Goal: Task Accomplishment & Management: Manage account settings

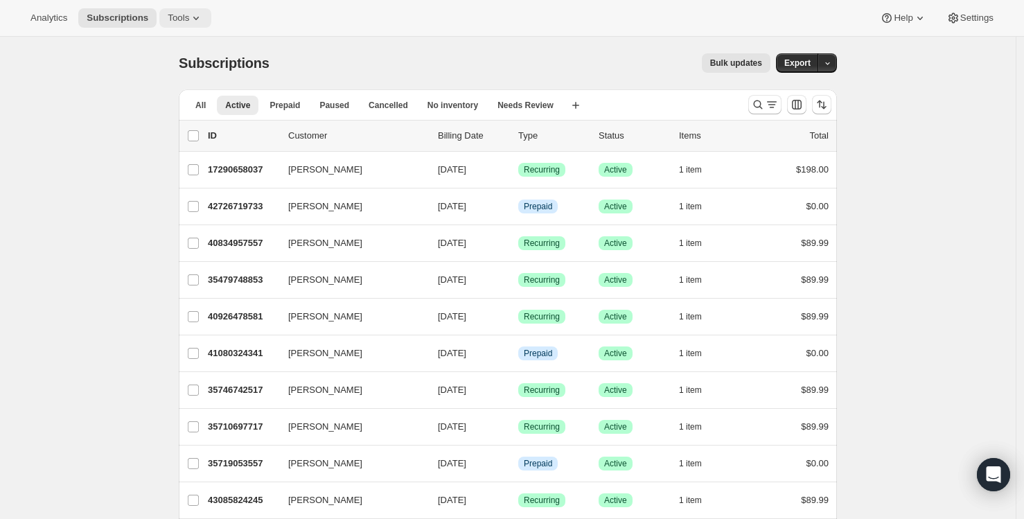
click at [184, 19] on span "Tools" at bounding box center [178, 17] width 21 height 11
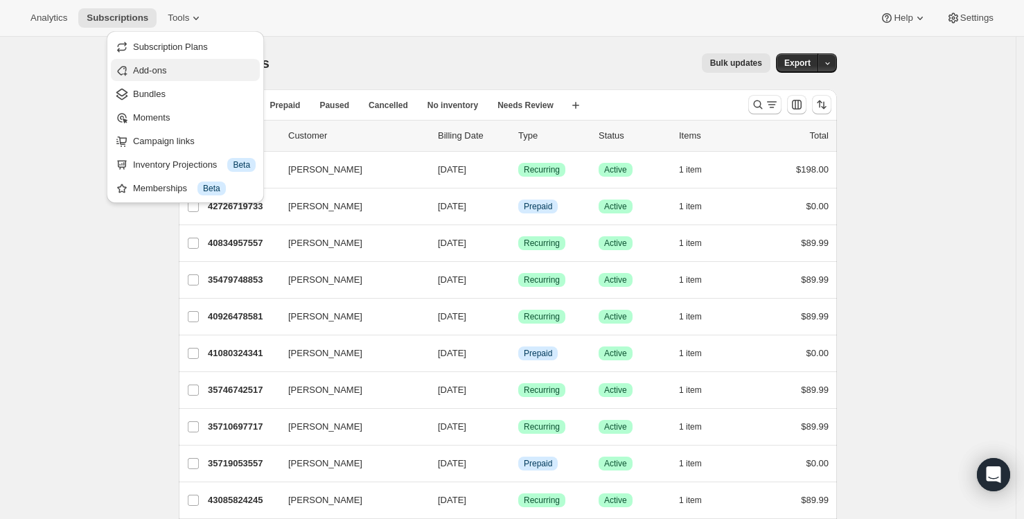
click at [159, 67] on span "Add-ons" at bounding box center [149, 70] width 33 height 10
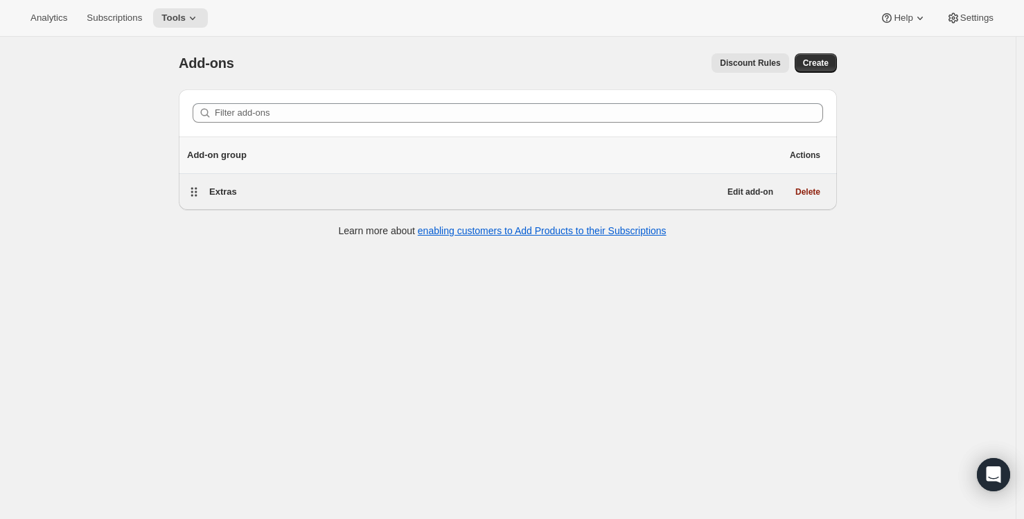
click at [228, 193] on span "Extras" at bounding box center [223, 191] width 28 height 10
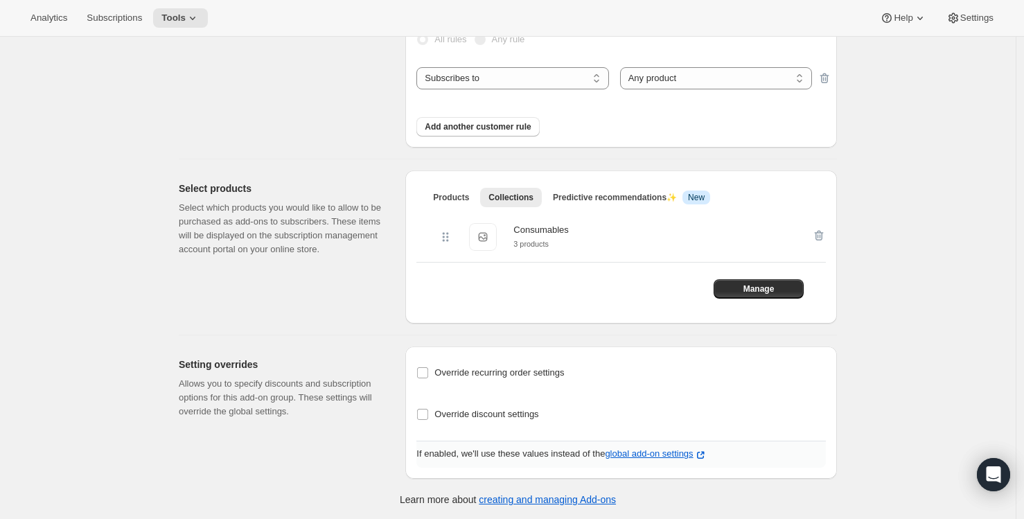
scroll to position [219, 0]
click at [533, 232] on div "Consumables" at bounding box center [540, 229] width 55 height 14
click at [749, 285] on span "Manage" at bounding box center [758, 287] width 31 height 11
click at [774, 285] on span "Manage" at bounding box center [758, 287] width 31 height 11
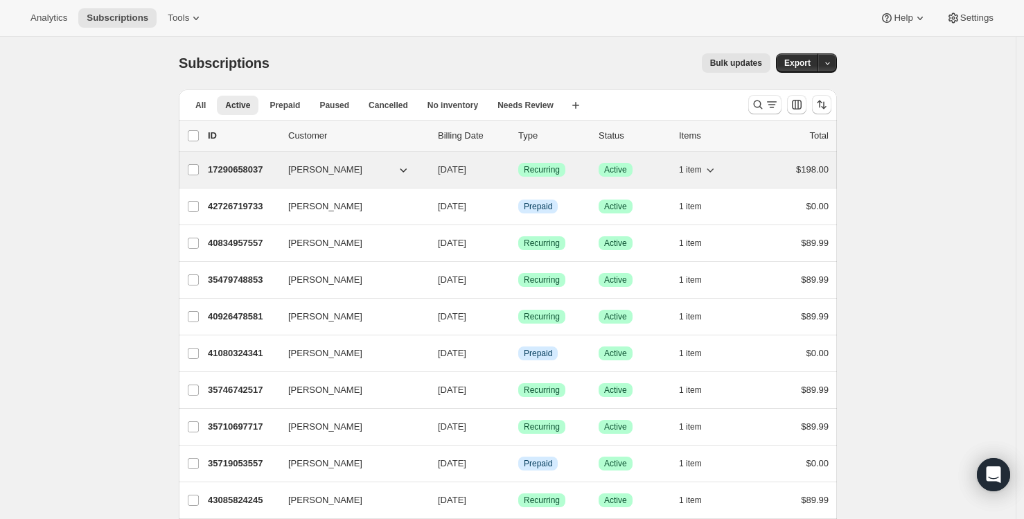
click at [249, 168] on p "17290658037" at bounding box center [242, 170] width 69 height 14
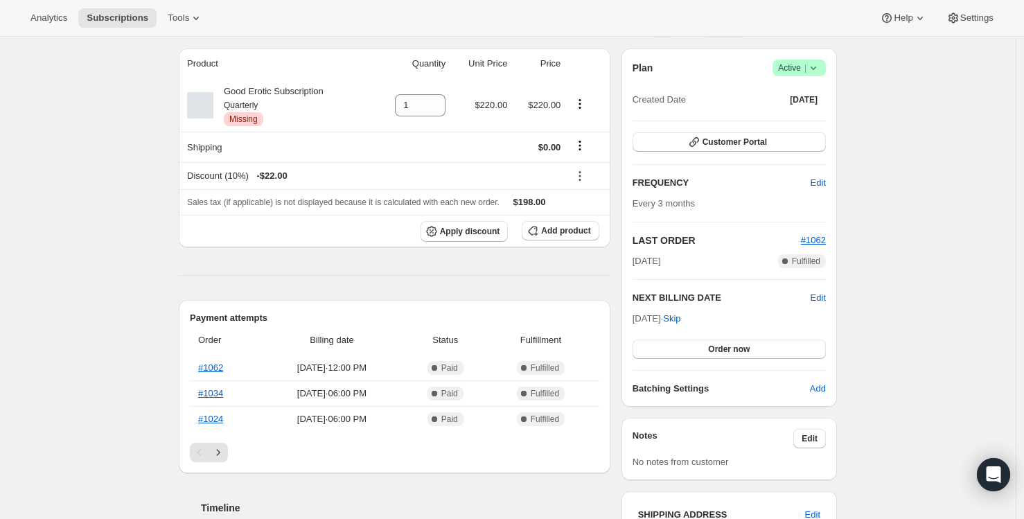
scroll to position [113, 0]
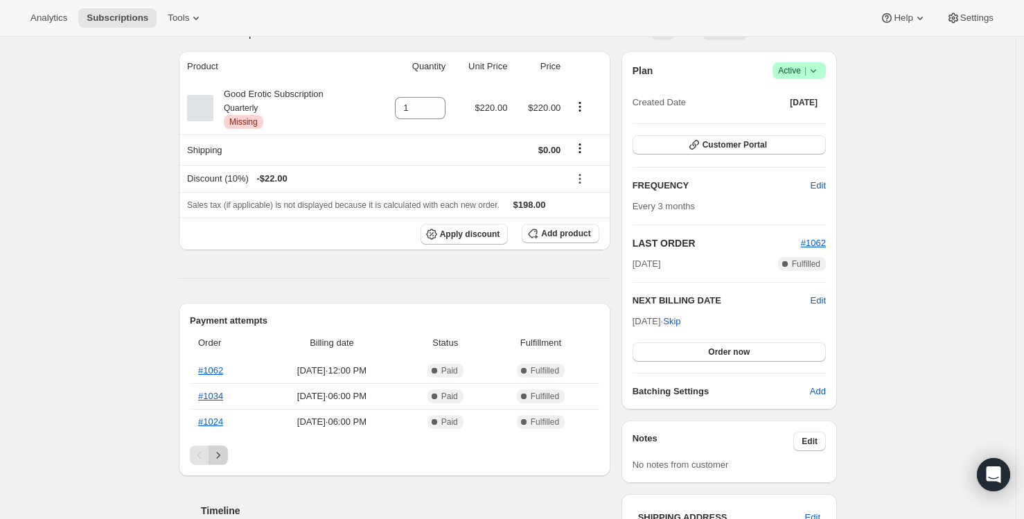
click at [225, 454] on icon "Next" at bounding box center [218, 455] width 14 height 14
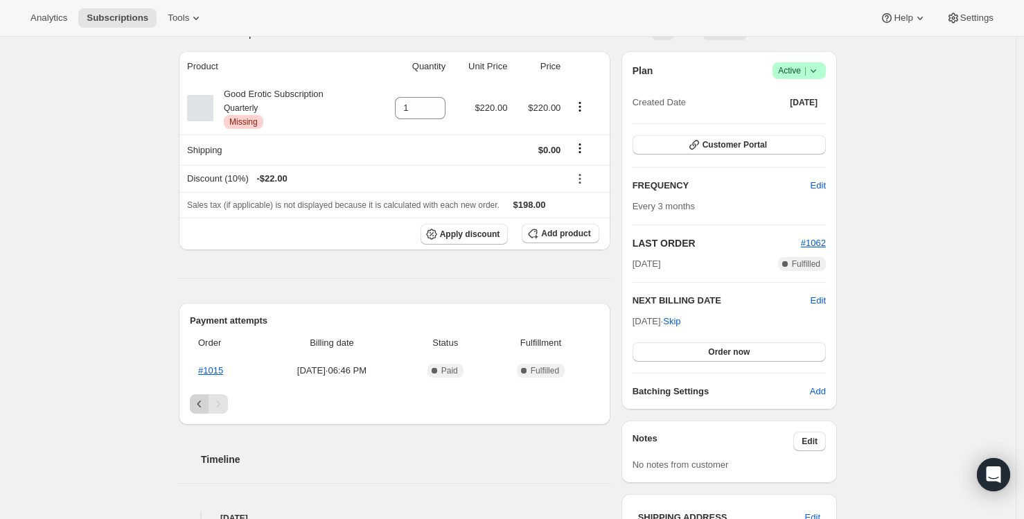
click at [199, 406] on icon "Previous" at bounding box center [200, 404] width 14 height 14
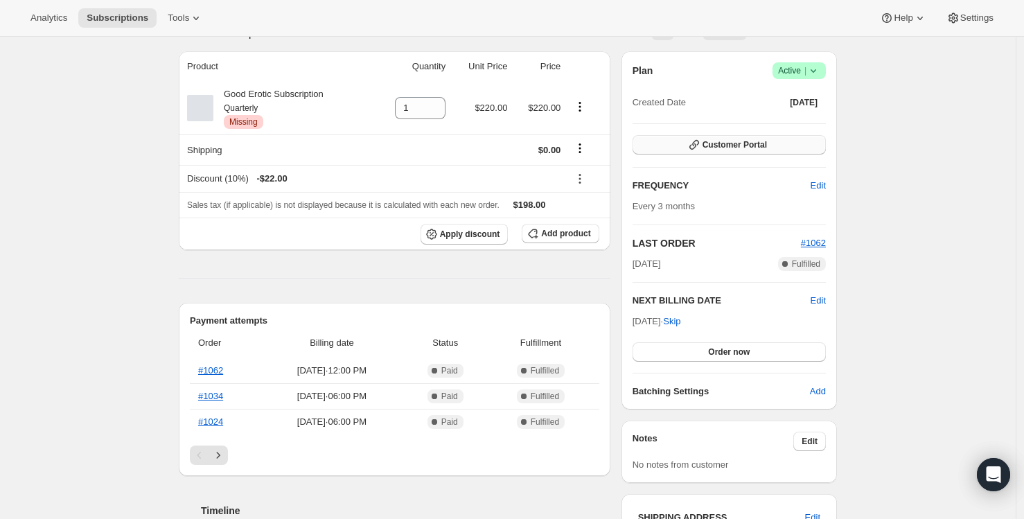
click at [713, 142] on span "Customer Portal" at bounding box center [734, 144] width 64 height 11
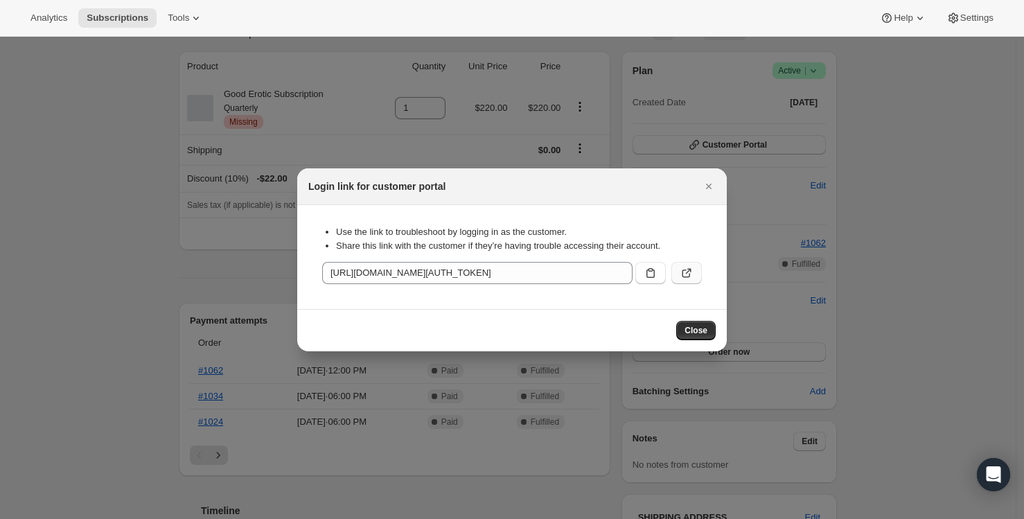
click at [680, 271] on icon ":rc2:" at bounding box center [686, 273] width 14 height 14
click at [707, 188] on icon "Close" at bounding box center [709, 186] width 14 height 14
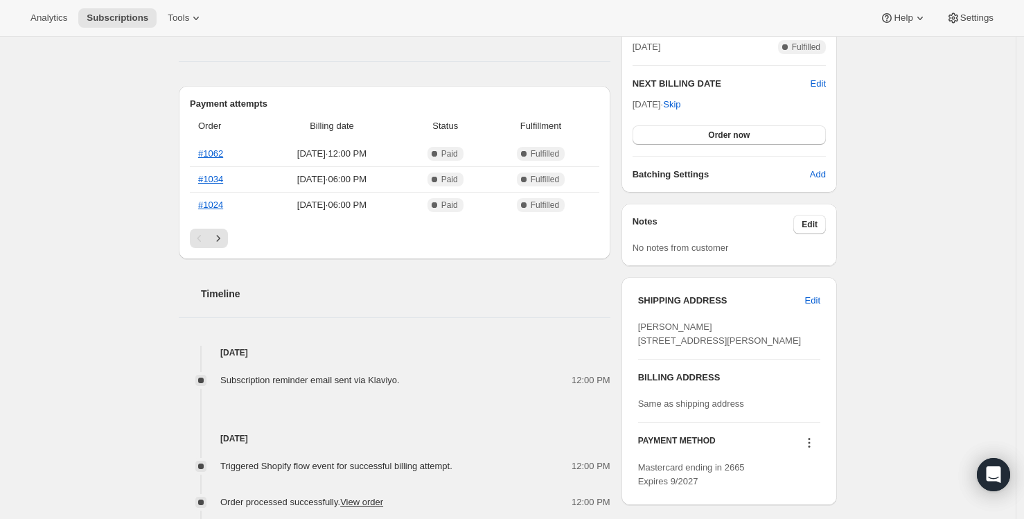
scroll to position [0, 0]
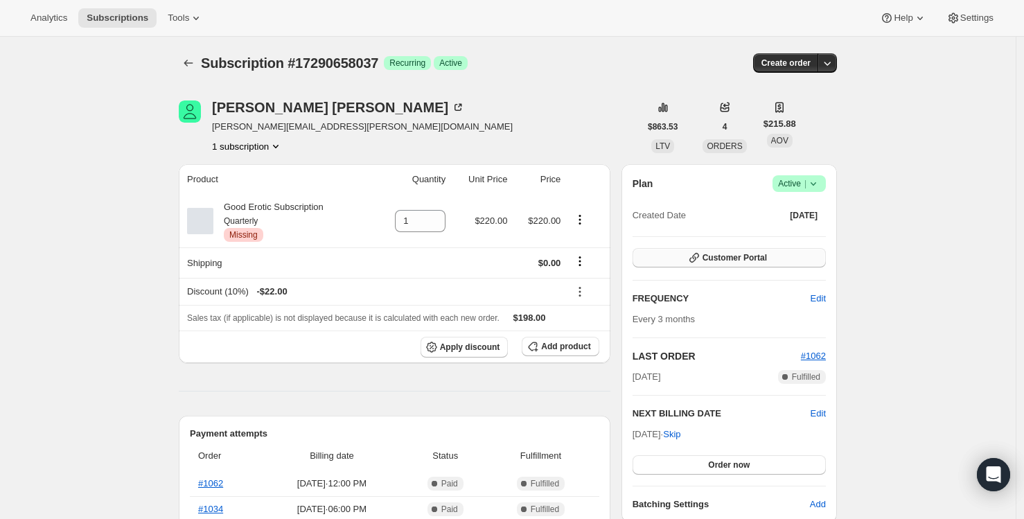
click at [727, 258] on span "Customer Portal" at bounding box center [734, 257] width 64 height 11
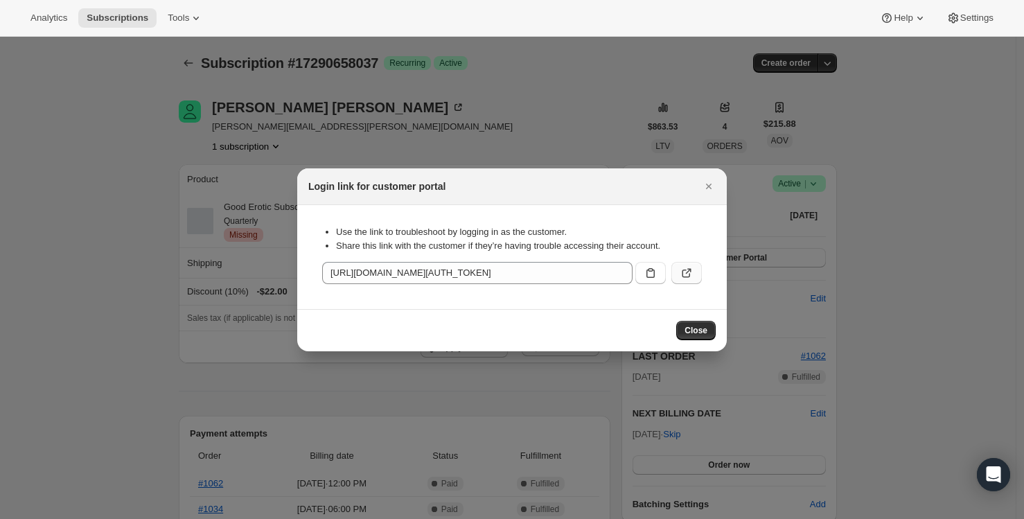
click at [684, 269] on icon ":rc2:" at bounding box center [686, 273] width 14 height 14
click at [690, 329] on span "Close" at bounding box center [695, 330] width 23 height 11
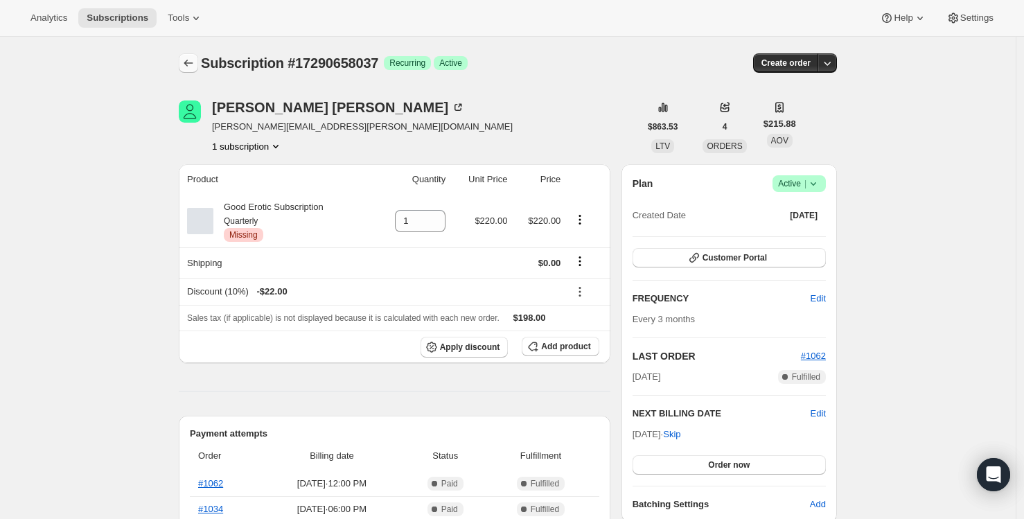
click at [195, 65] on icon "Subscriptions" at bounding box center [188, 63] width 14 height 14
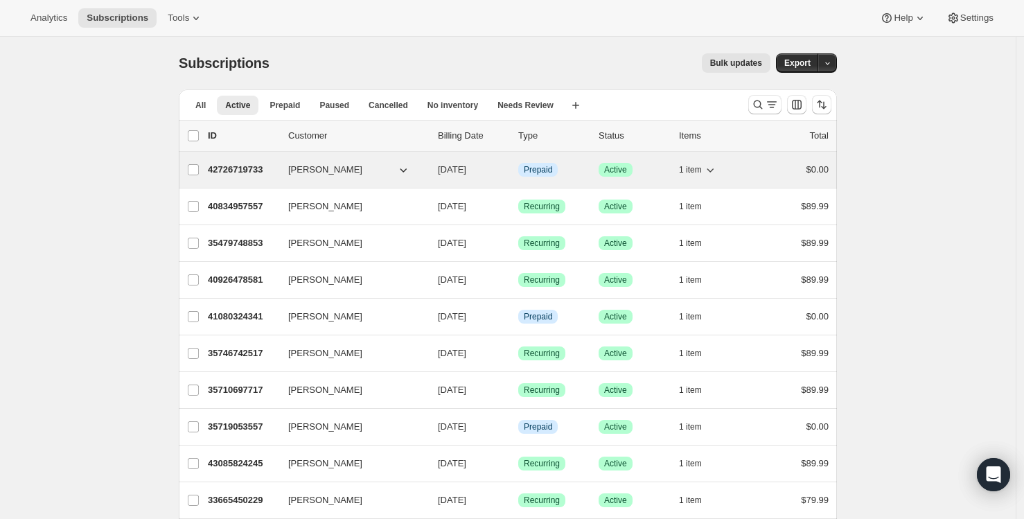
click at [243, 168] on p "42726719733" at bounding box center [242, 170] width 69 height 14
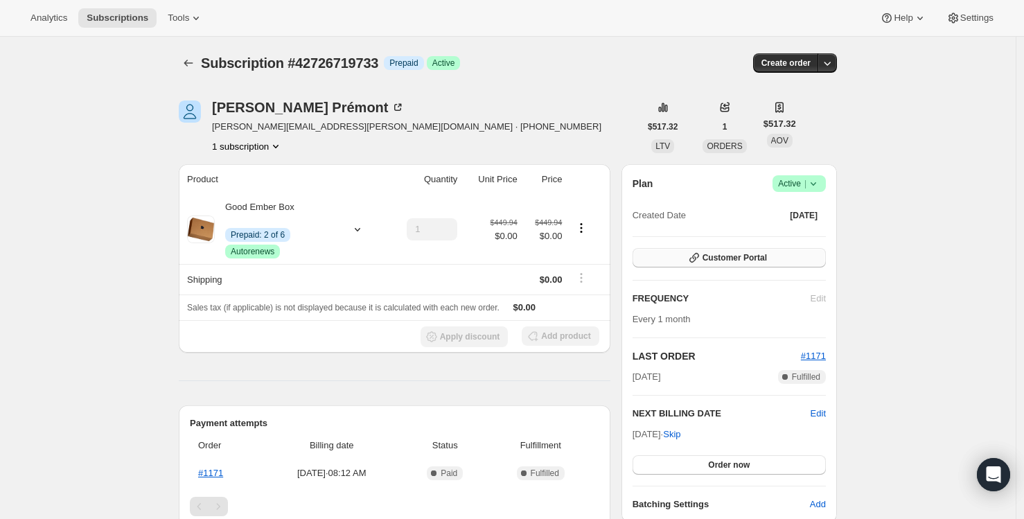
click at [729, 253] on span "Customer Portal" at bounding box center [734, 257] width 64 height 11
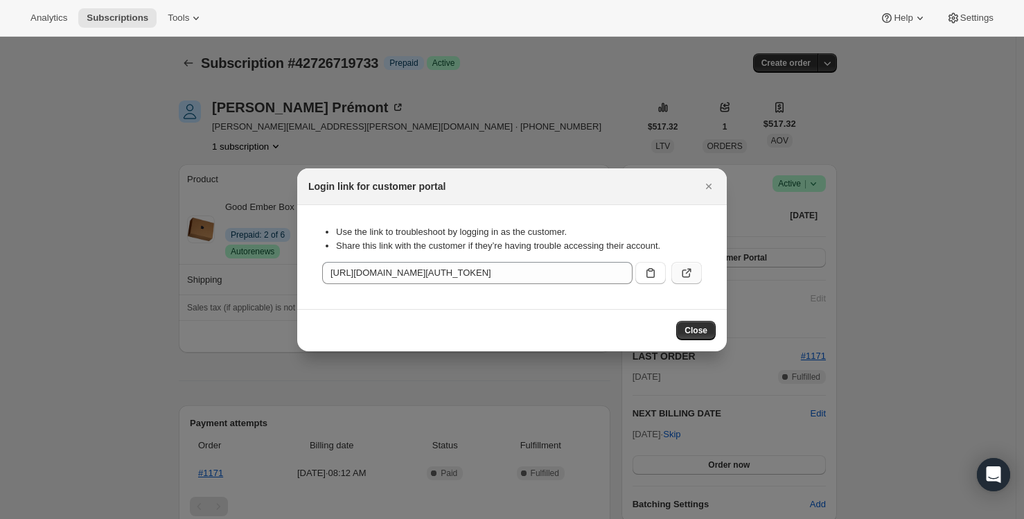
click at [675, 274] on button ":roq:" at bounding box center [686, 273] width 30 height 22
click at [944, 177] on div at bounding box center [512, 259] width 1024 height 519
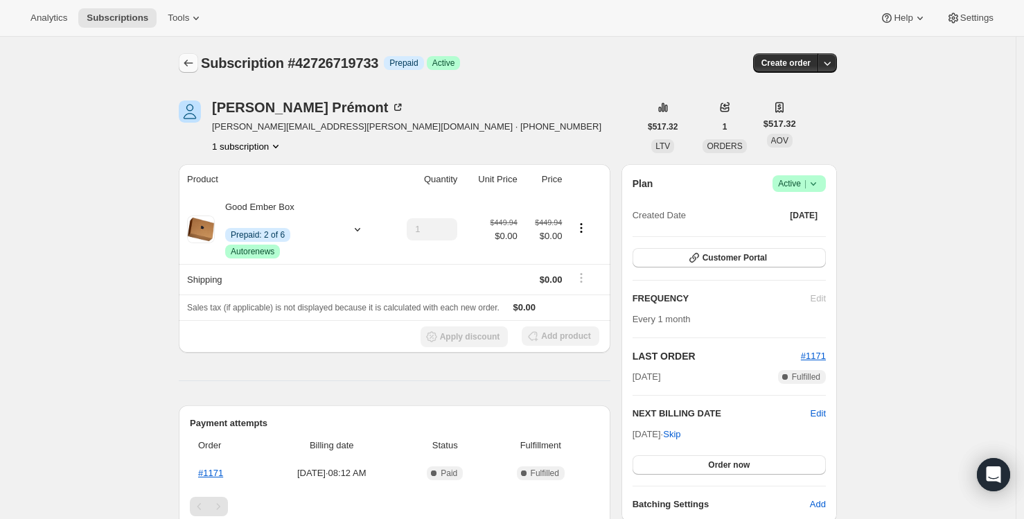
click at [195, 62] on icon "Subscriptions" at bounding box center [188, 63] width 14 height 14
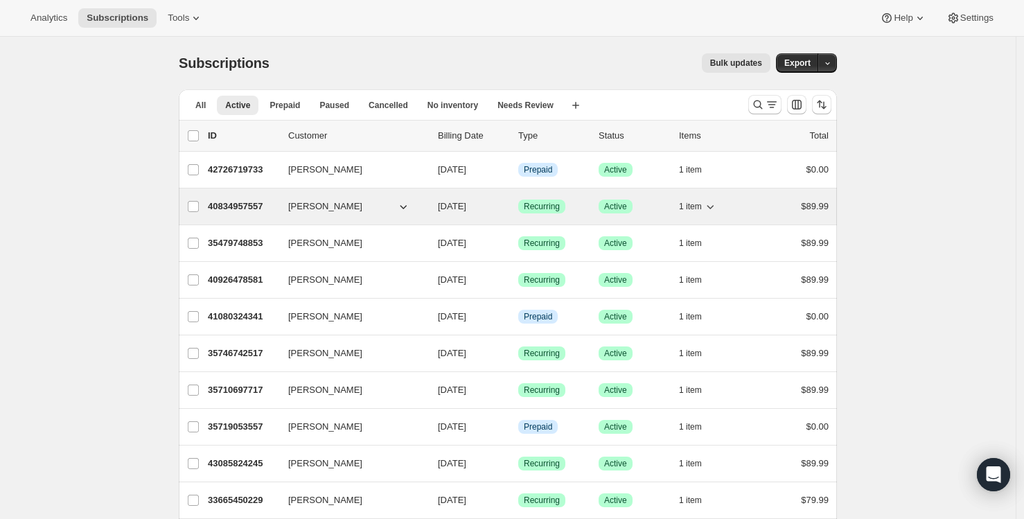
click at [255, 206] on p "40834957557" at bounding box center [242, 206] width 69 height 14
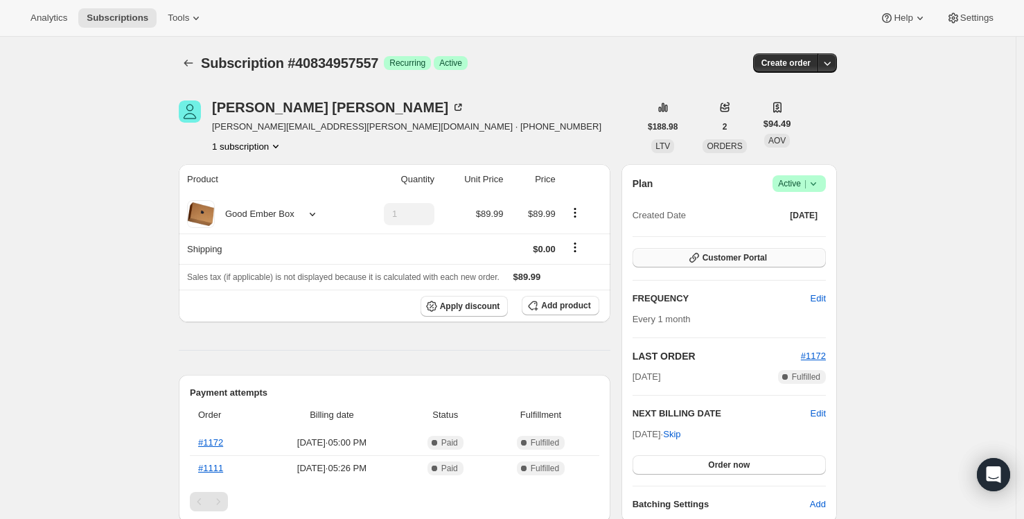
click at [756, 260] on span "Customer Portal" at bounding box center [734, 257] width 64 height 11
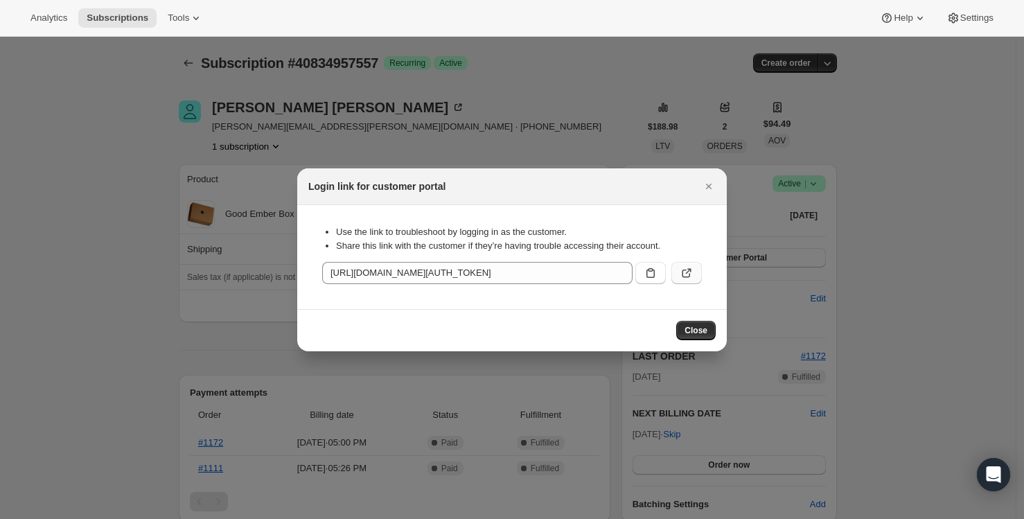
click at [695, 271] on button ":r15m:" at bounding box center [686, 273] width 30 height 22
click at [715, 183] on button "Close" at bounding box center [708, 186] width 19 height 19
